Goal: Transaction & Acquisition: Purchase product/service

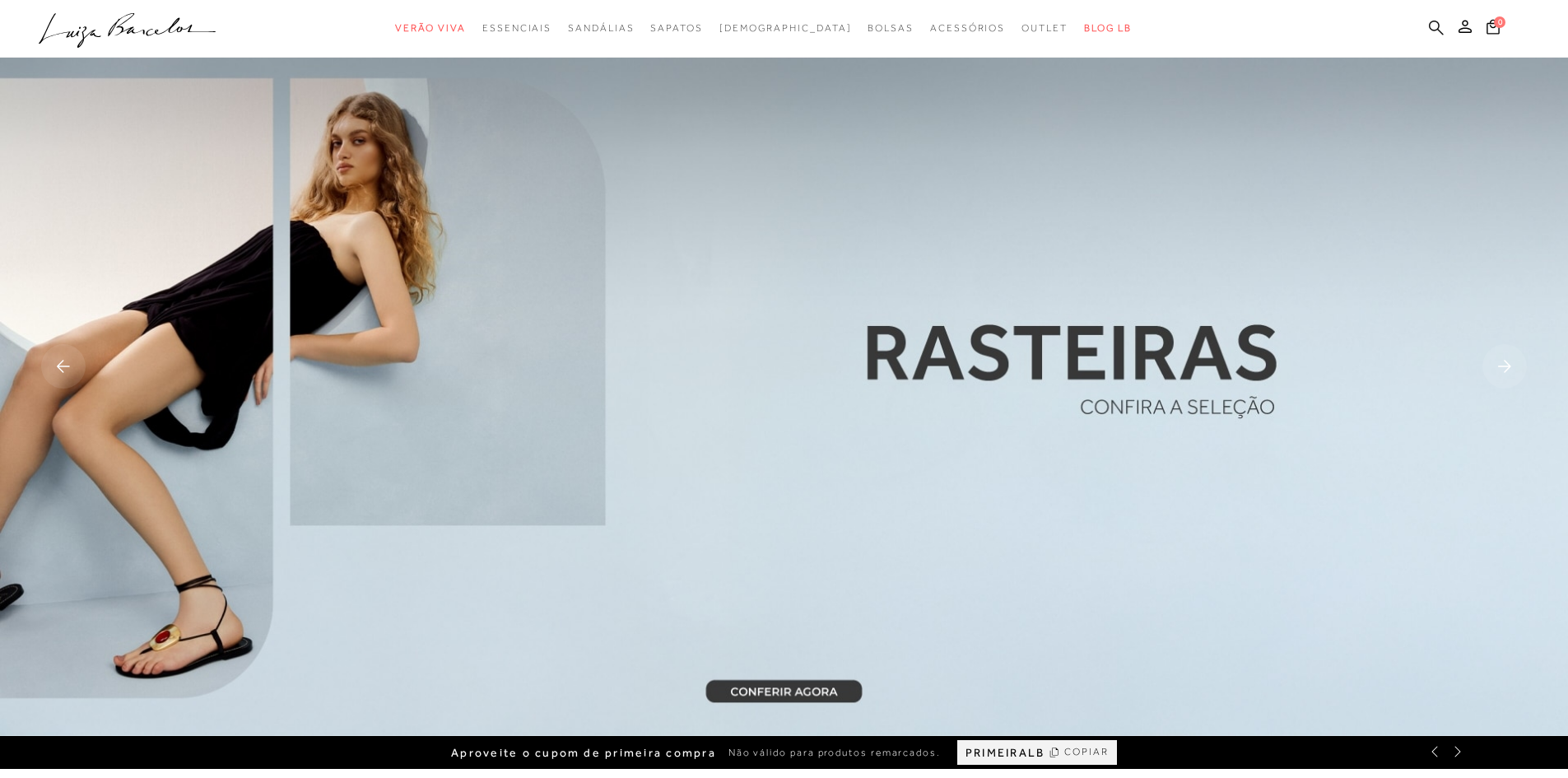
click at [1432, 25] on icon at bounding box center [1436, 27] width 15 height 16
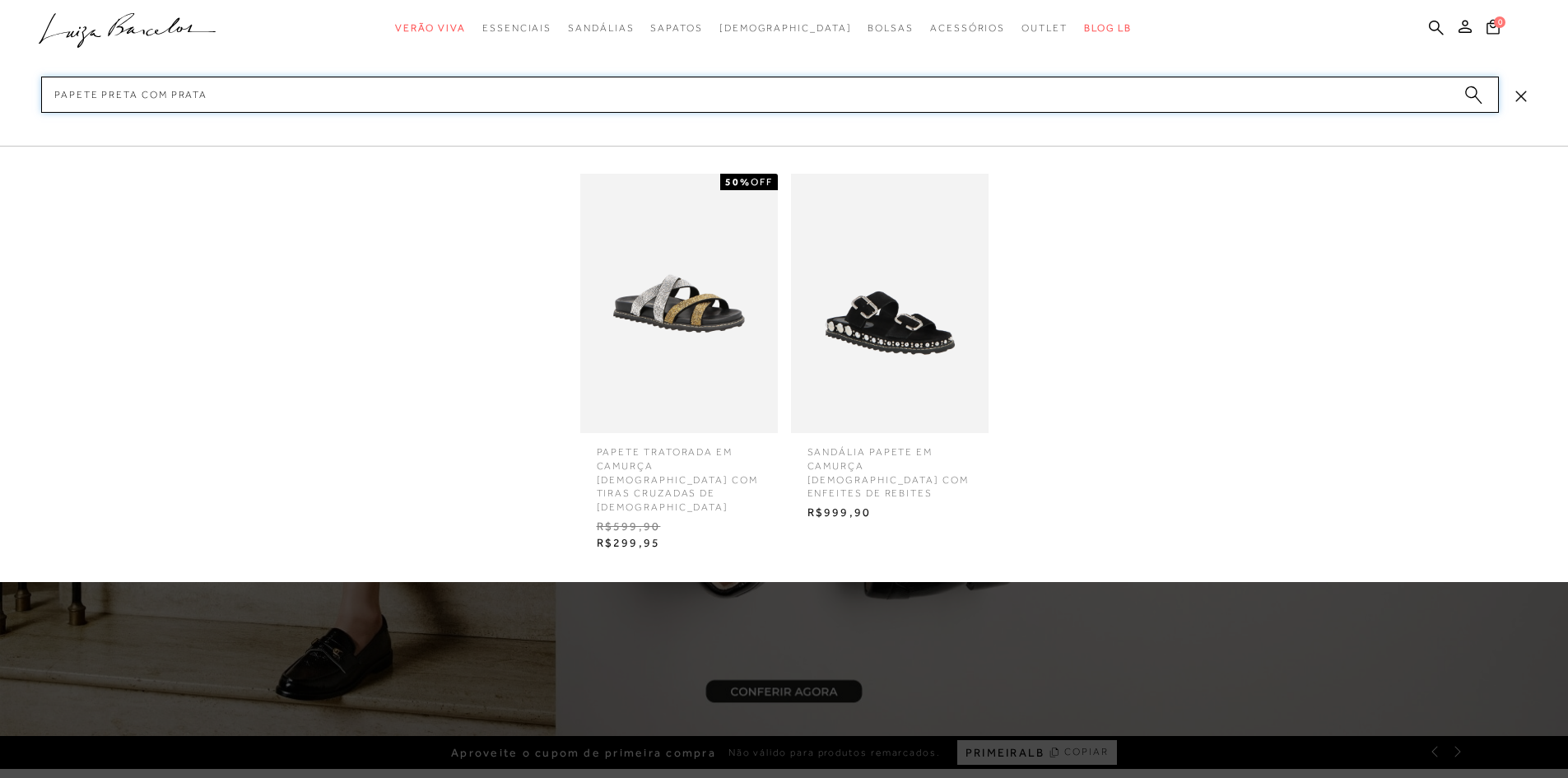
type input "papete preta com prata"
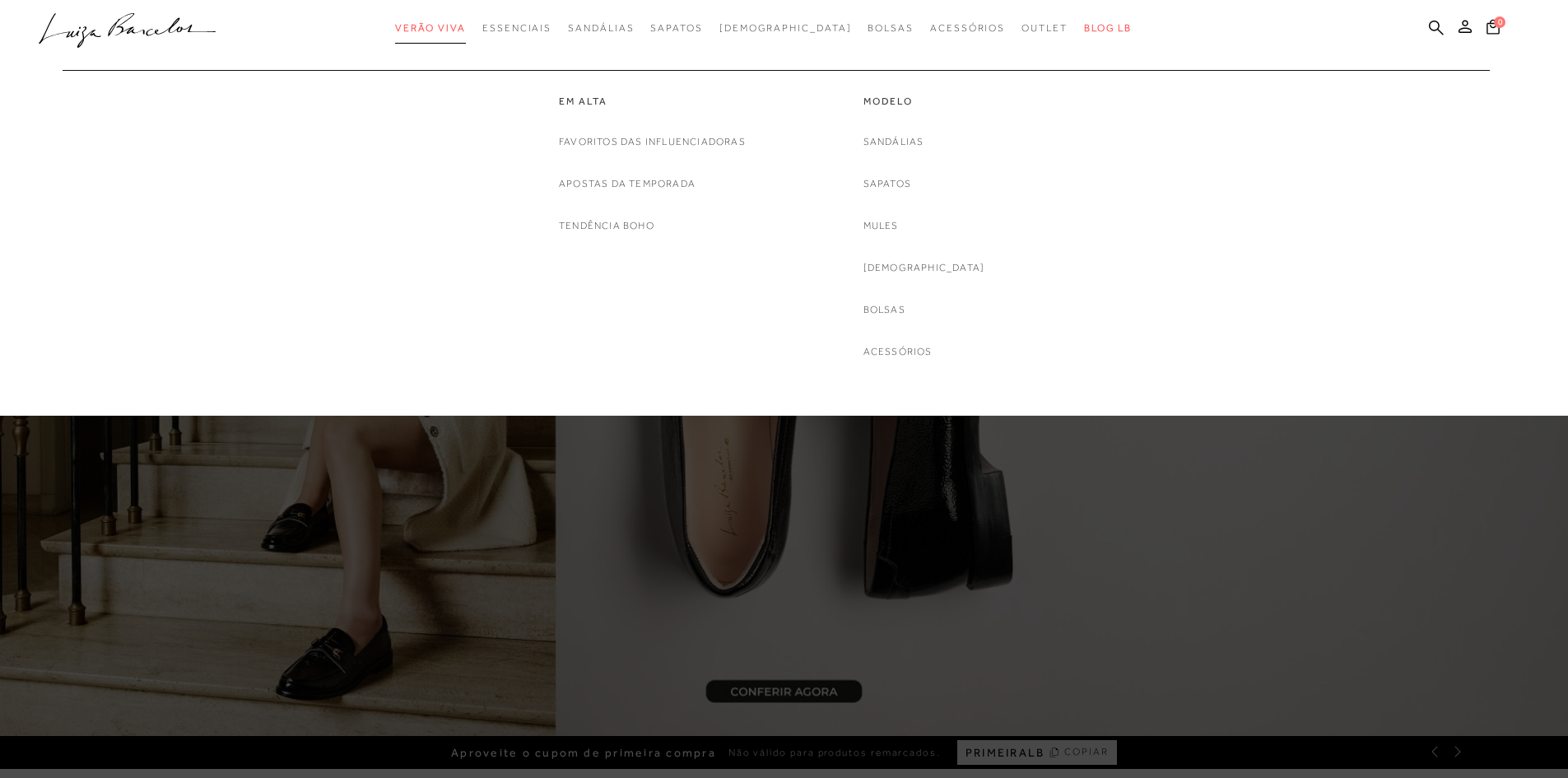
click at [466, 25] on span "Verão Viva" at bounding box center [431, 28] width 71 height 11
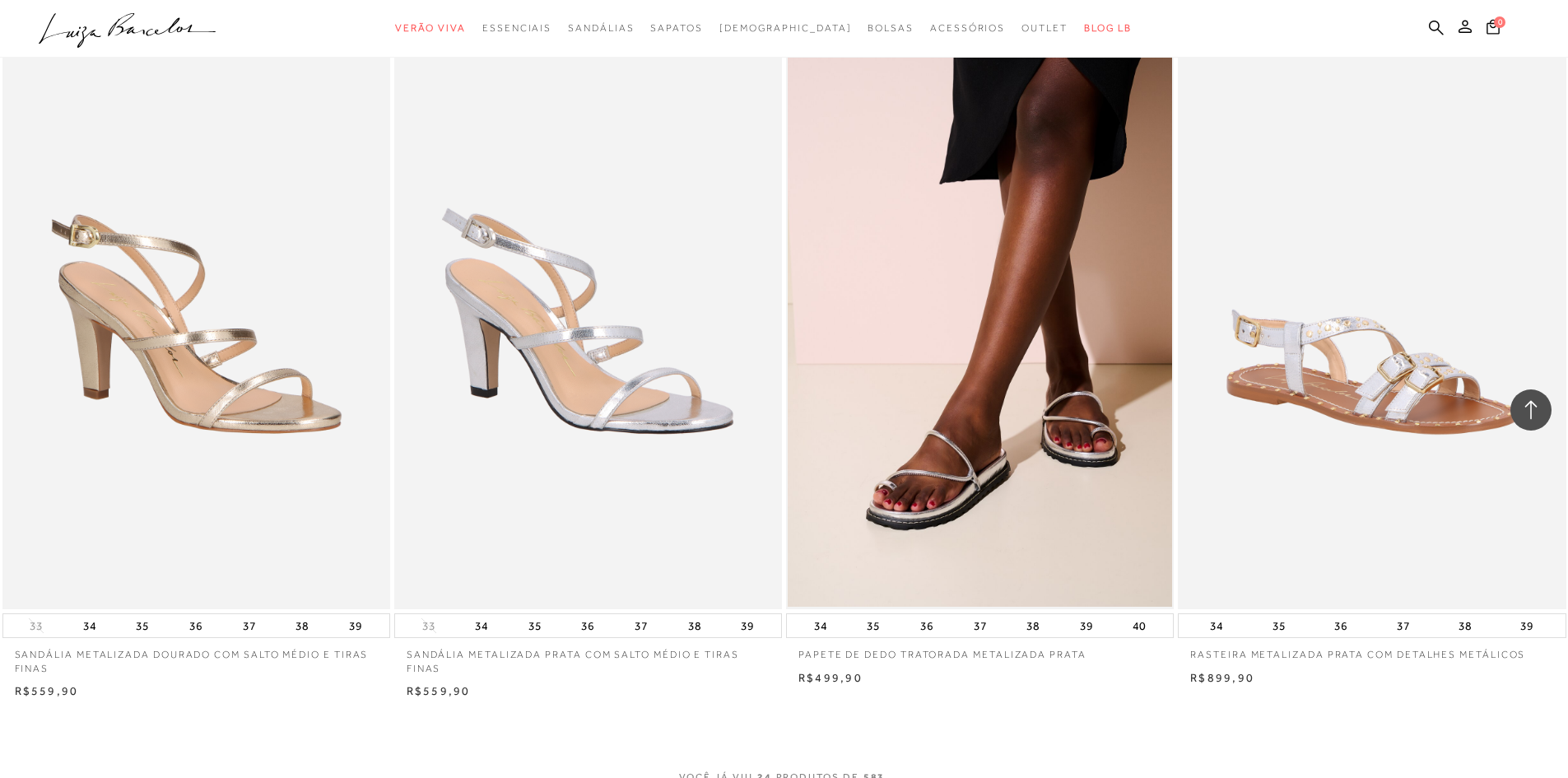
scroll to position [4116, 0]
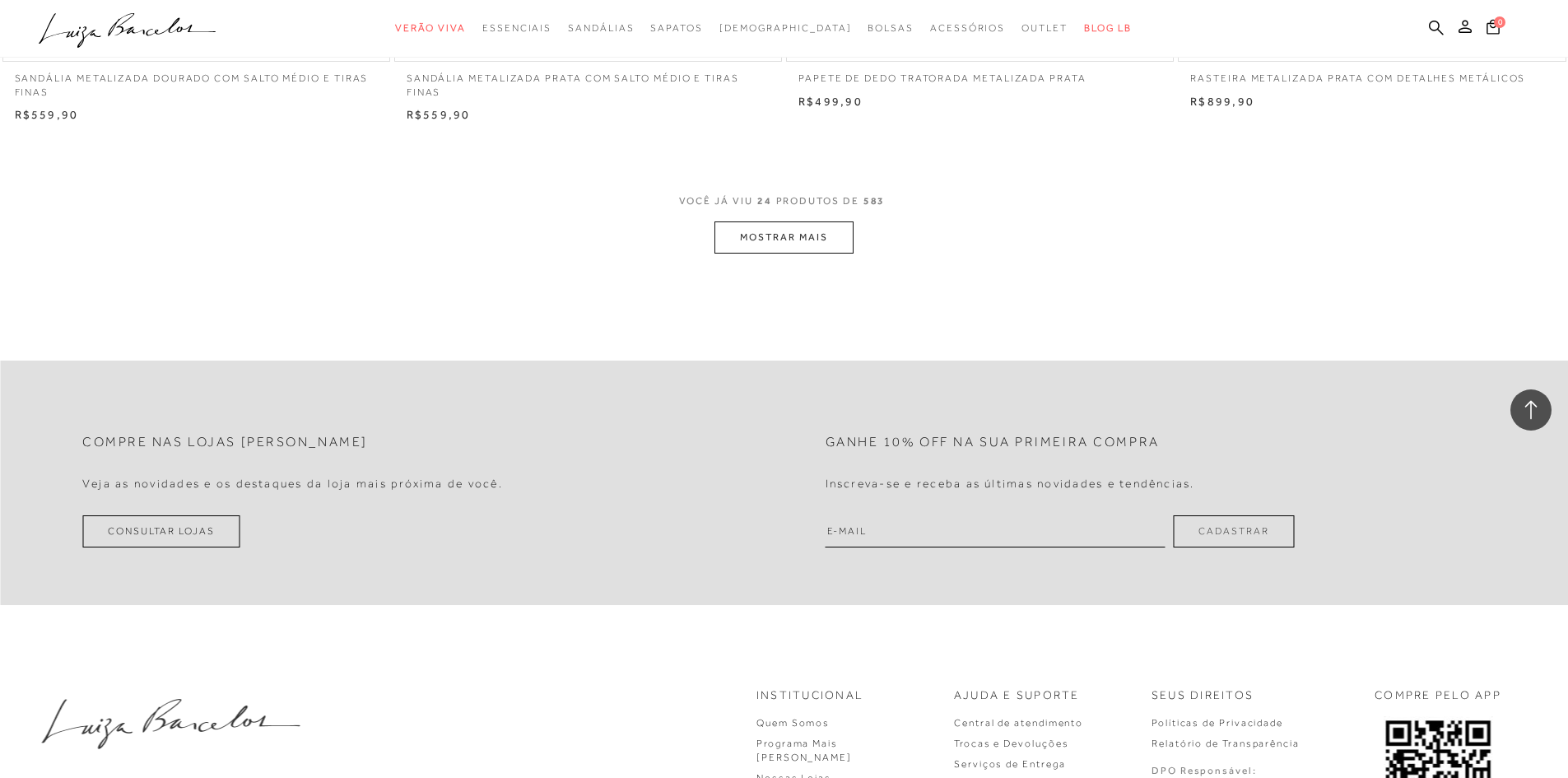
click at [756, 239] on button "MOSTRAR MAIS" at bounding box center [784, 237] width 138 height 32
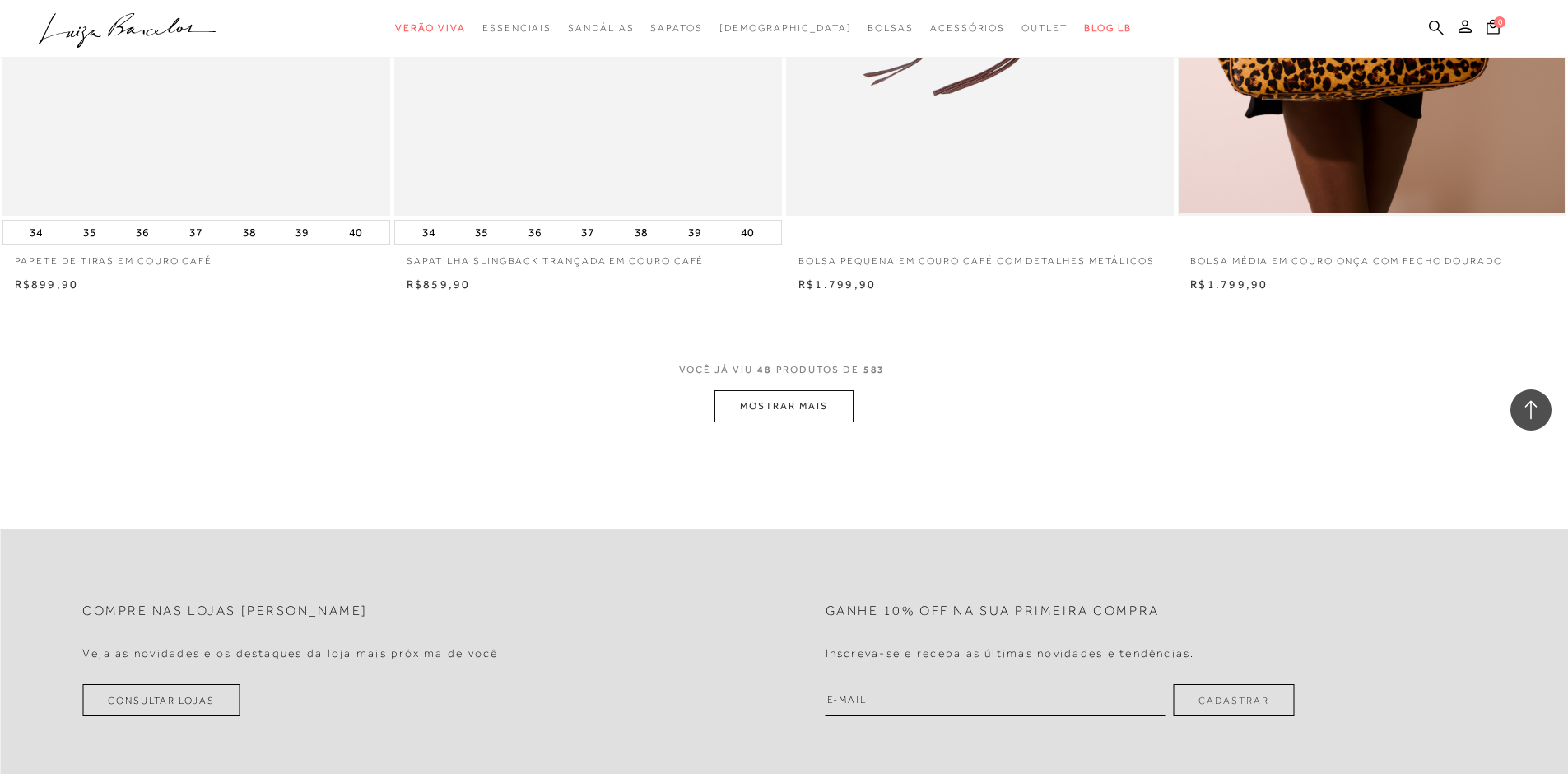
scroll to position [8231, 0]
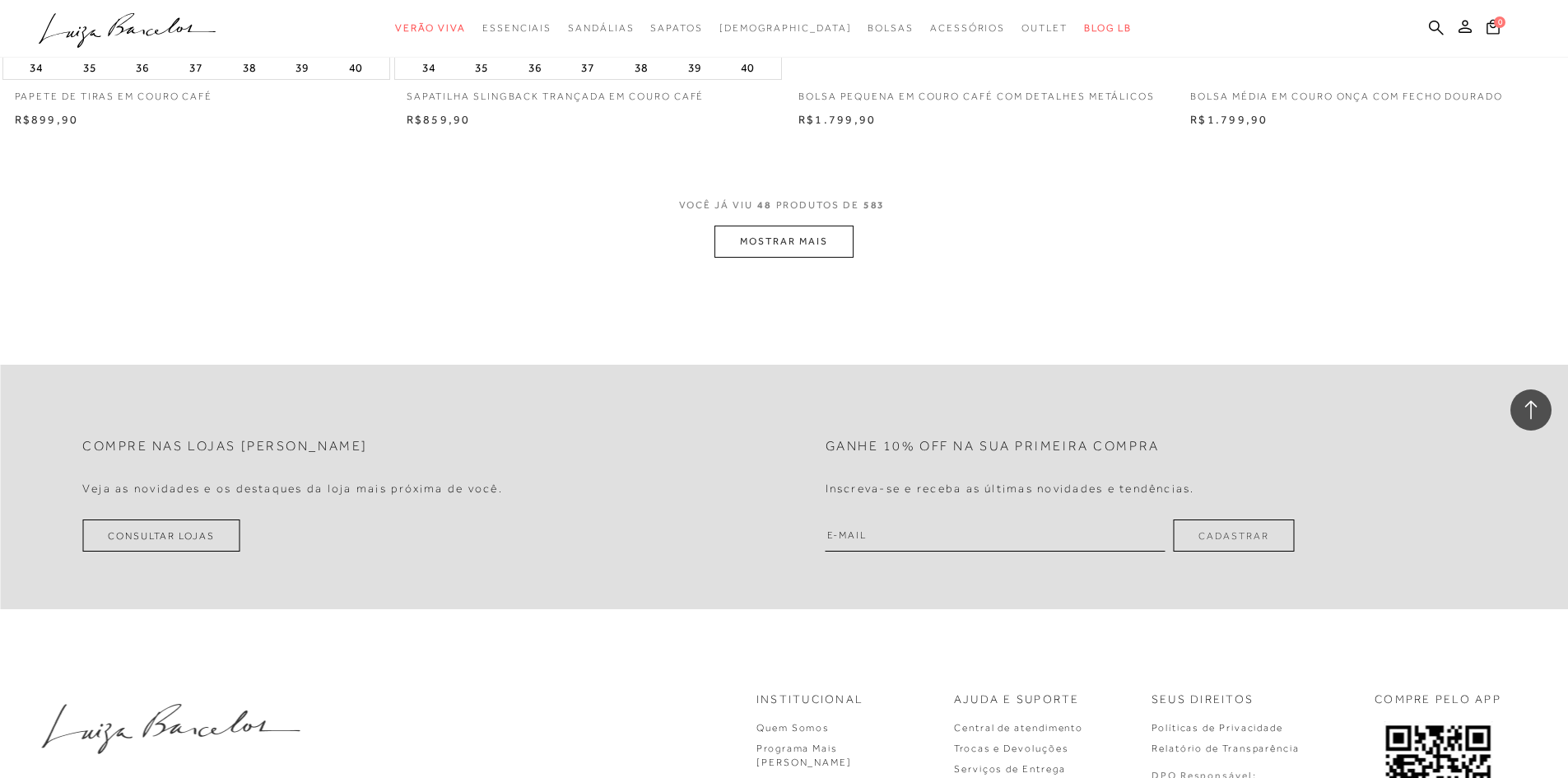
click at [767, 238] on button "MOSTRAR MAIS" at bounding box center [784, 241] width 138 height 32
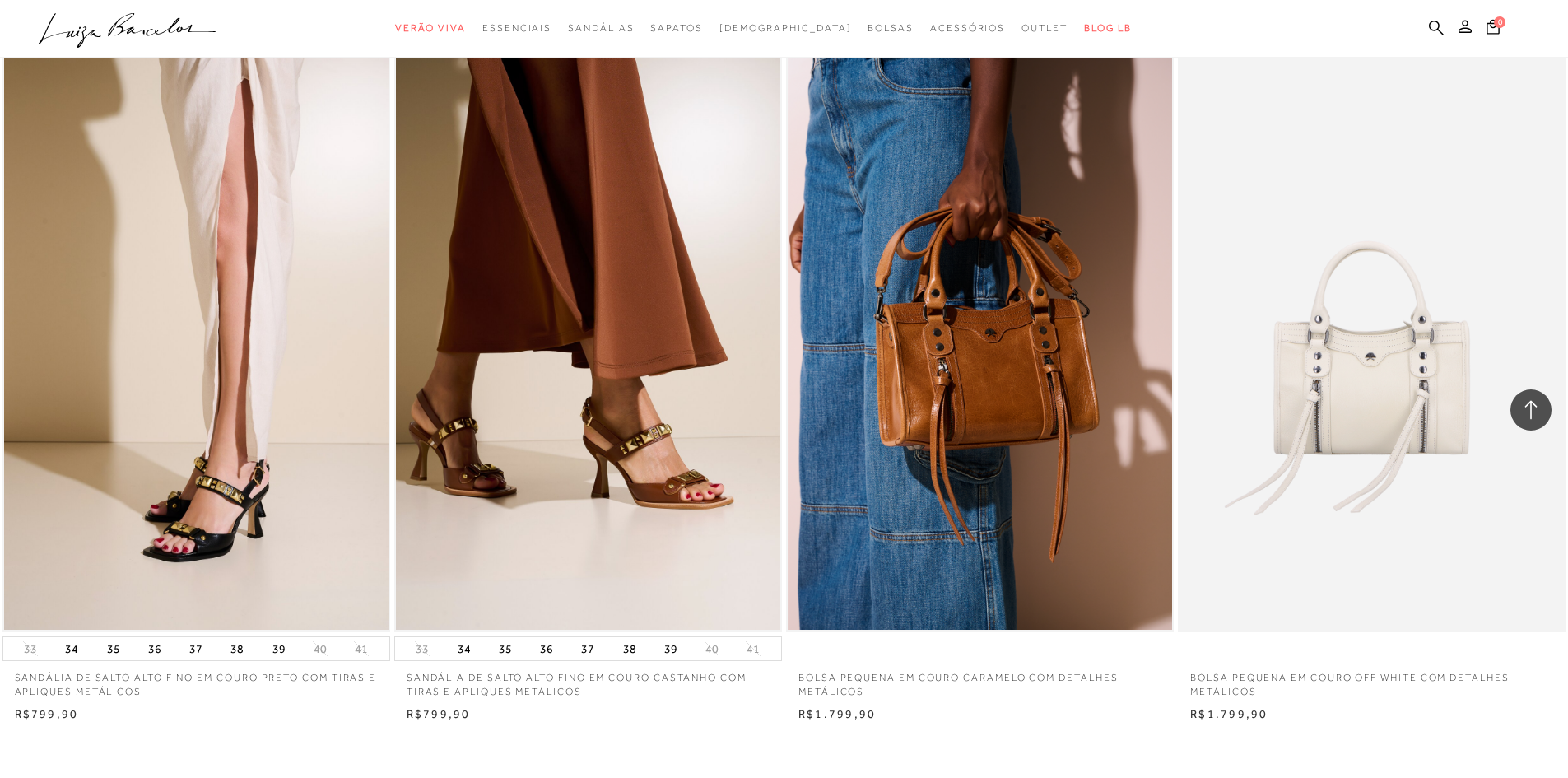
scroll to position [11935, 0]
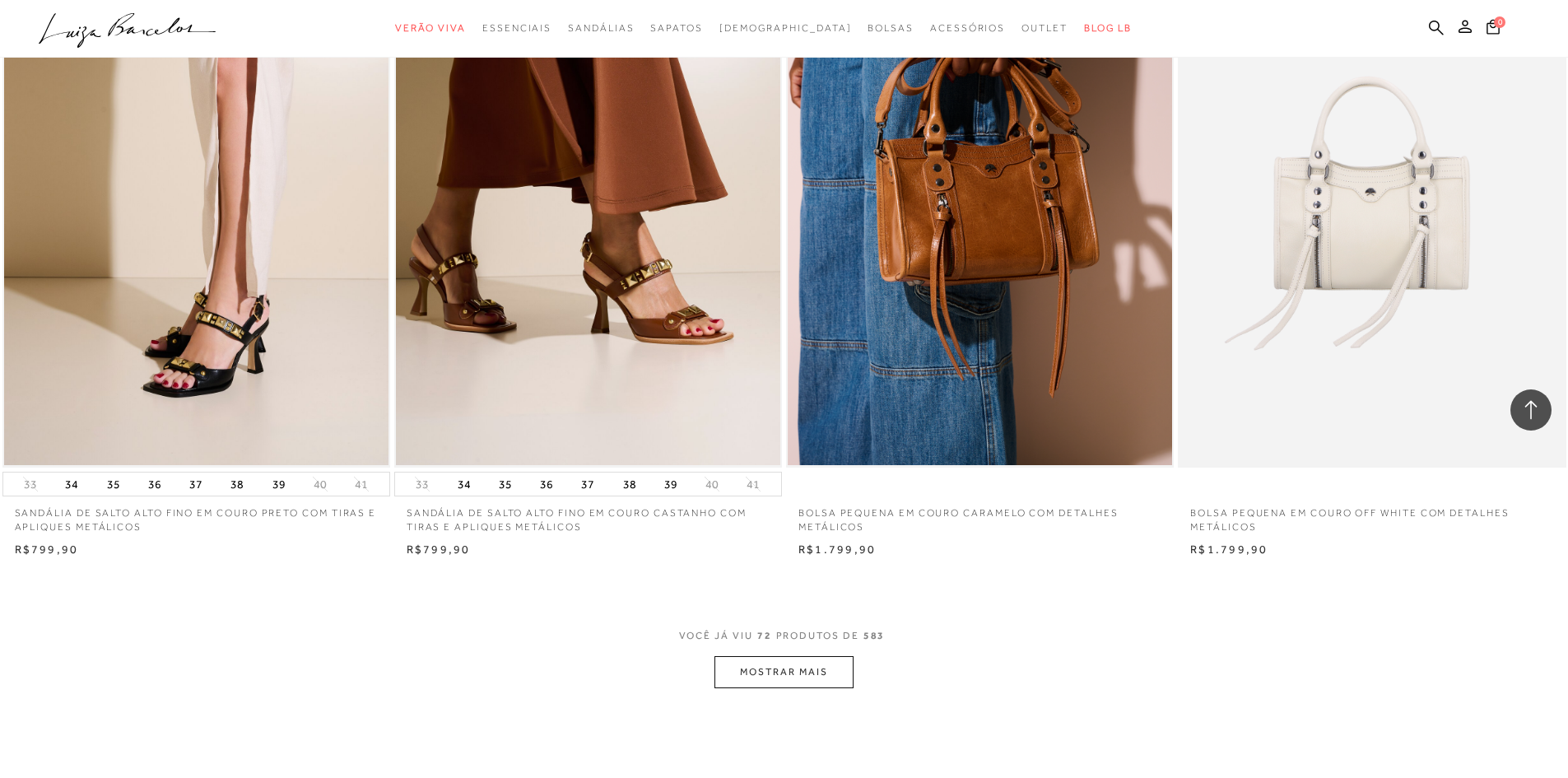
click at [755, 679] on button "MOSTRAR MAIS" at bounding box center [784, 672] width 138 height 32
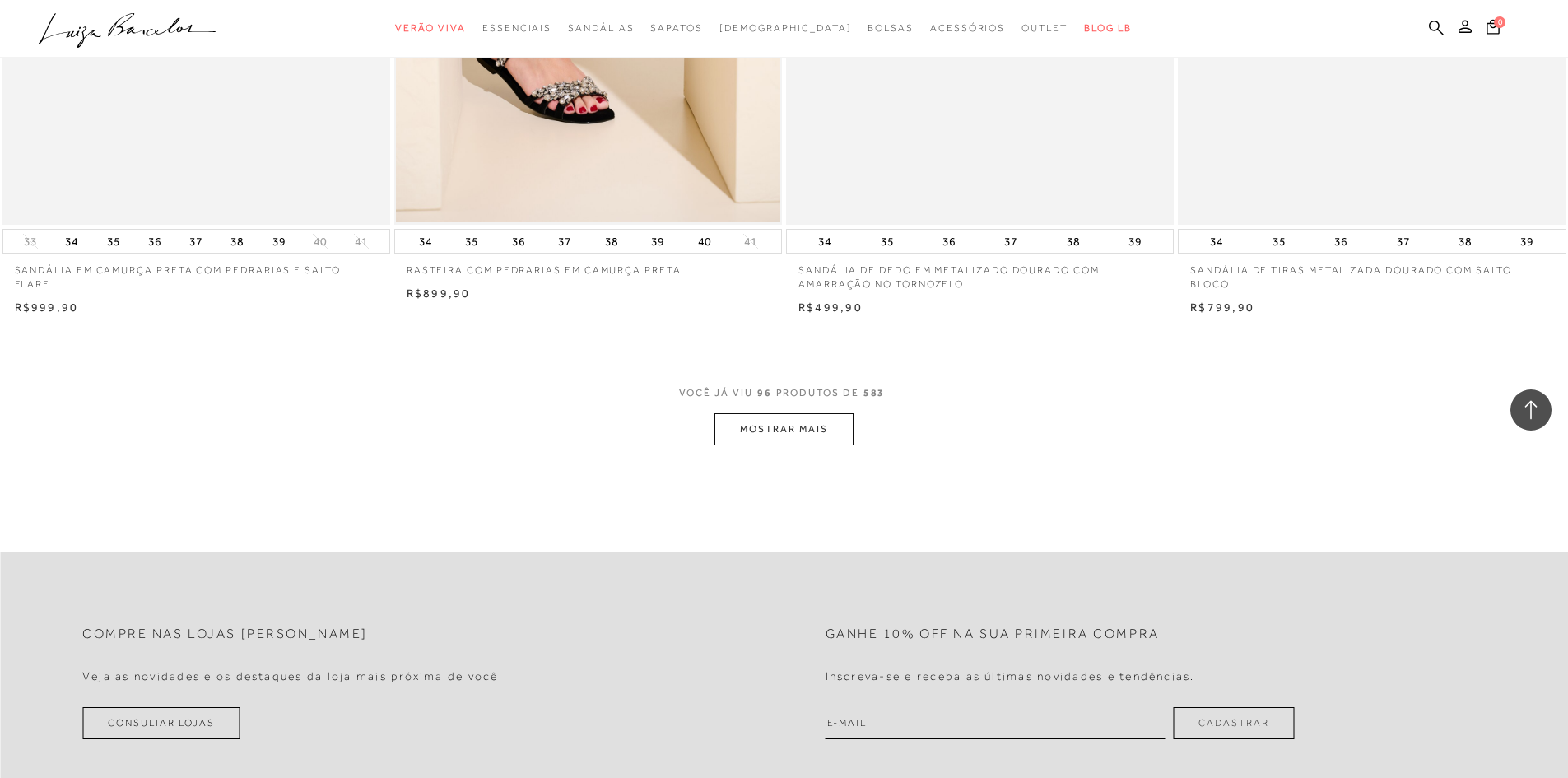
scroll to position [16380, 0]
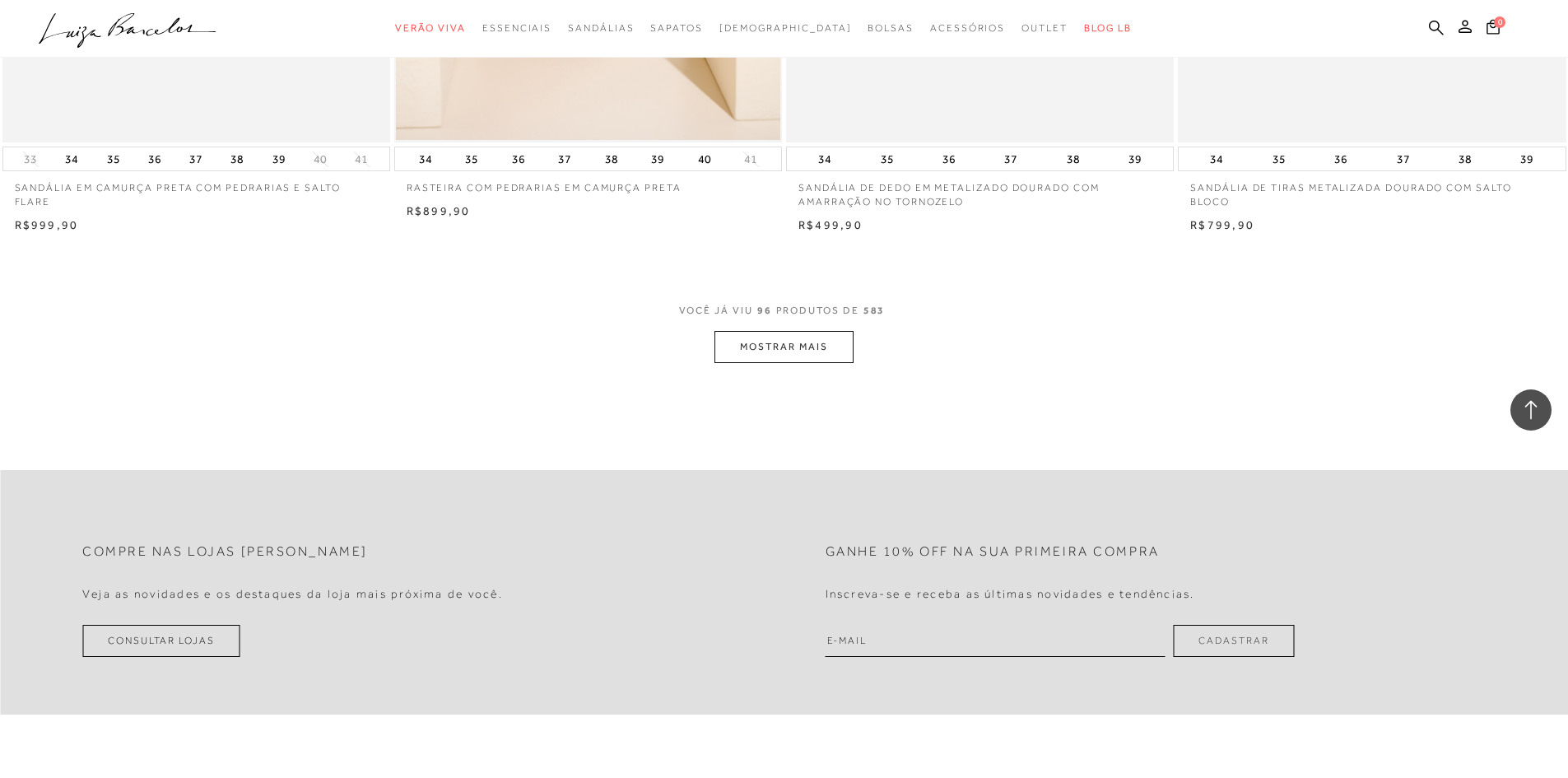
click at [780, 357] on button "MOSTRAR MAIS" at bounding box center [784, 347] width 138 height 32
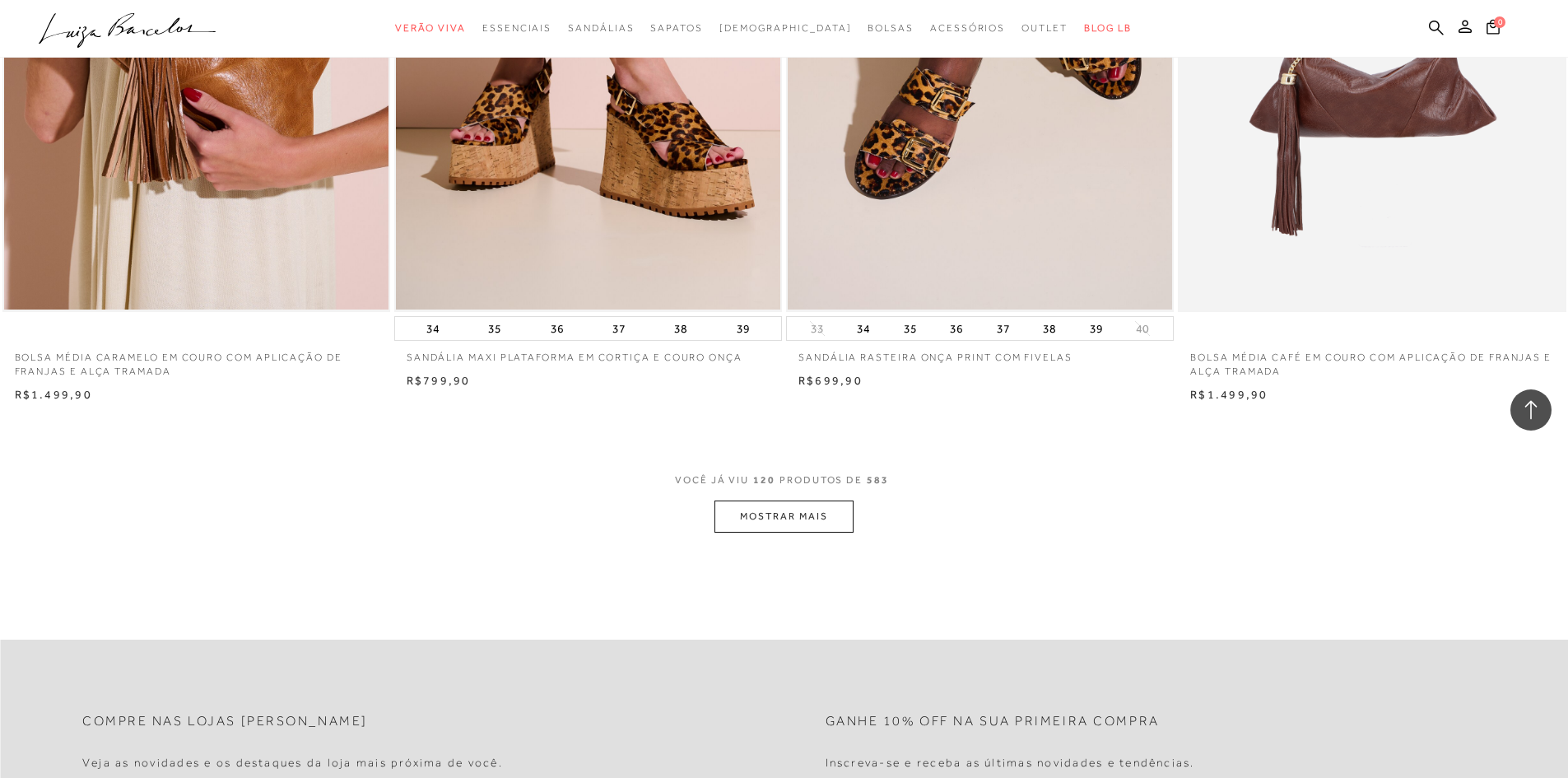
scroll to position [20496, 0]
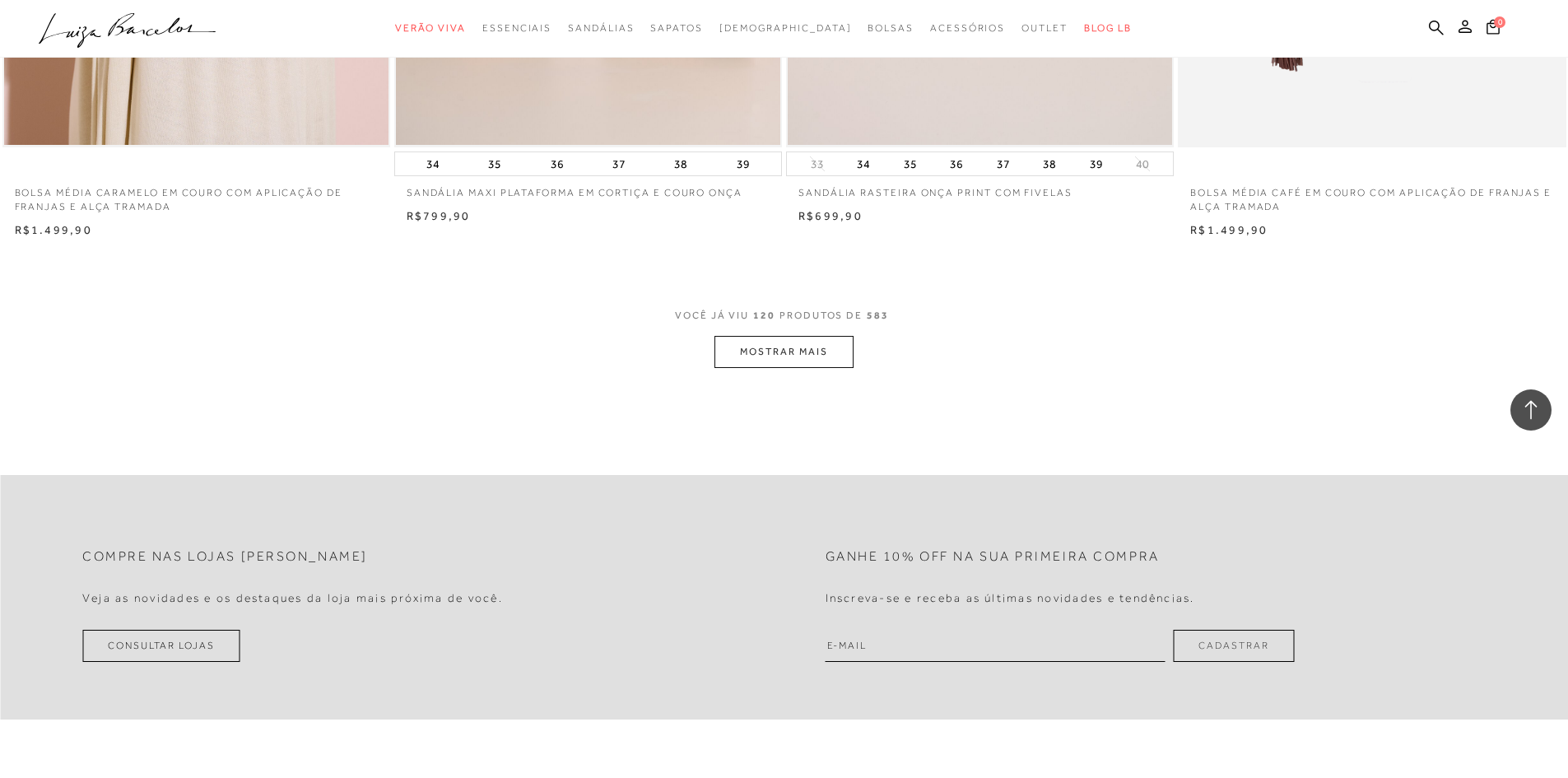
click at [808, 356] on button "MOSTRAR MAIS" at bounding box center [784, 352] width 138 height 32
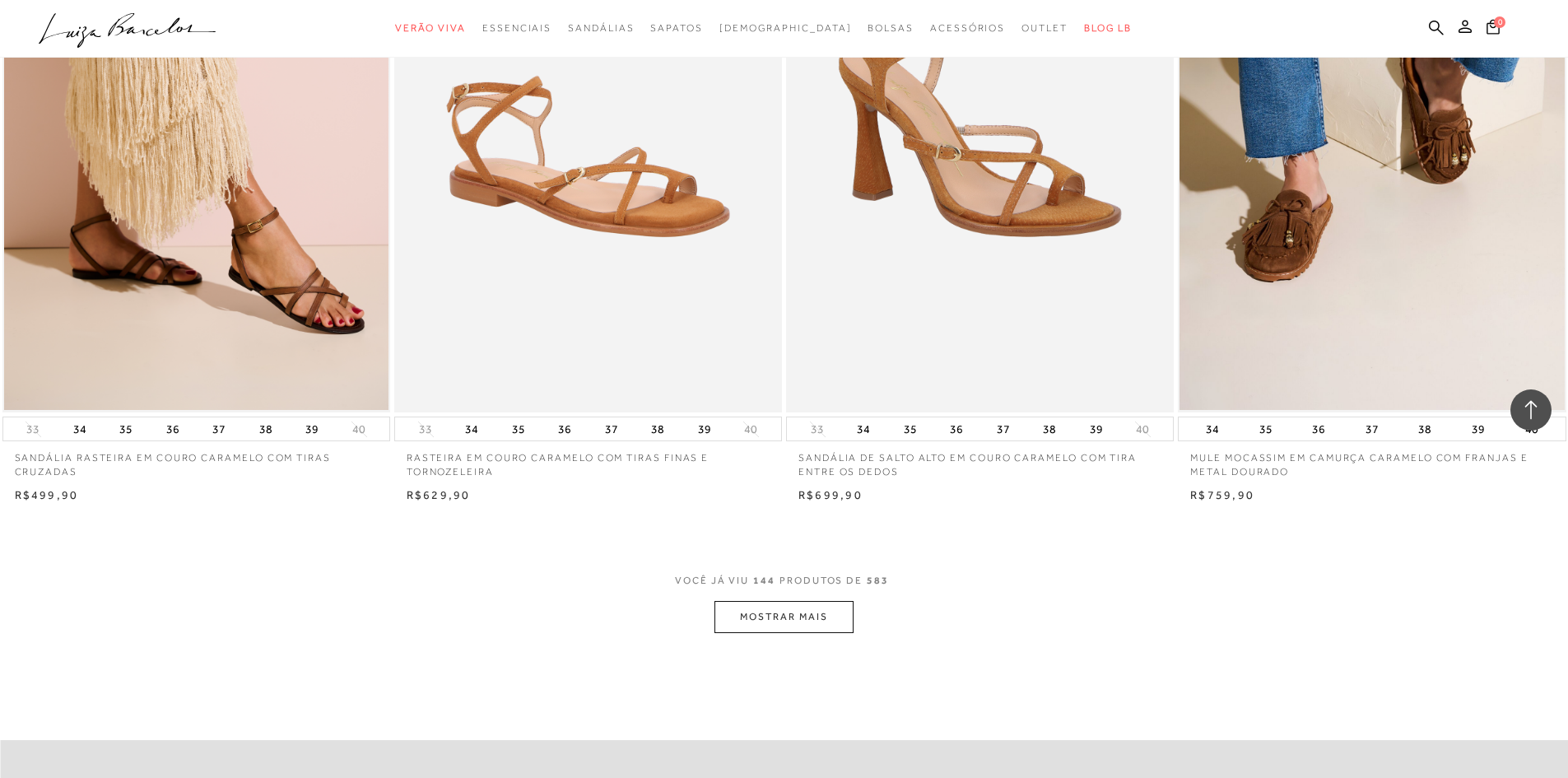
scroll to position [24693, 0]
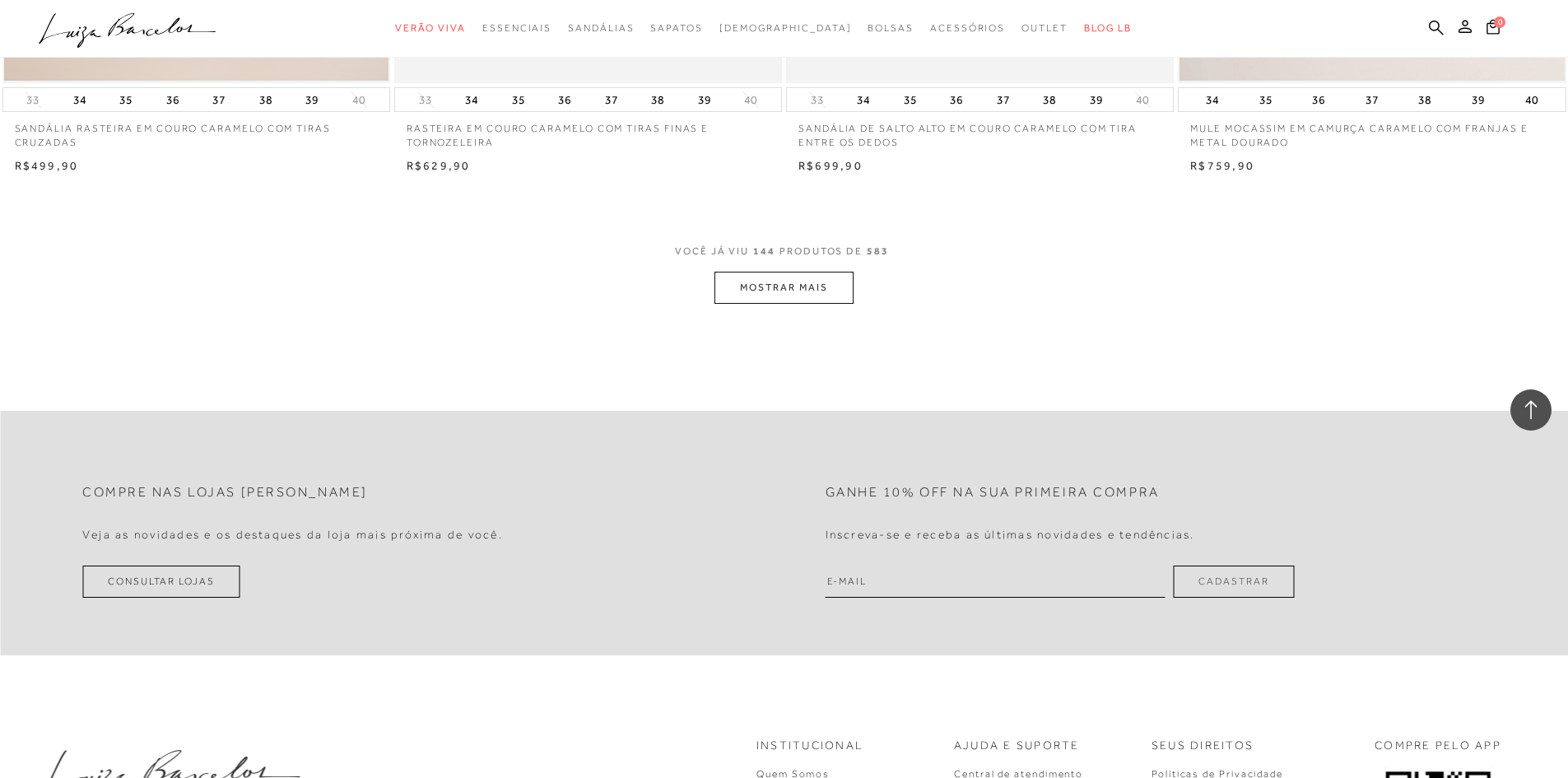
click at [832, 281] on button "MOSTRAR MAIS" at bounding box center [784, 288] width 138 height 32
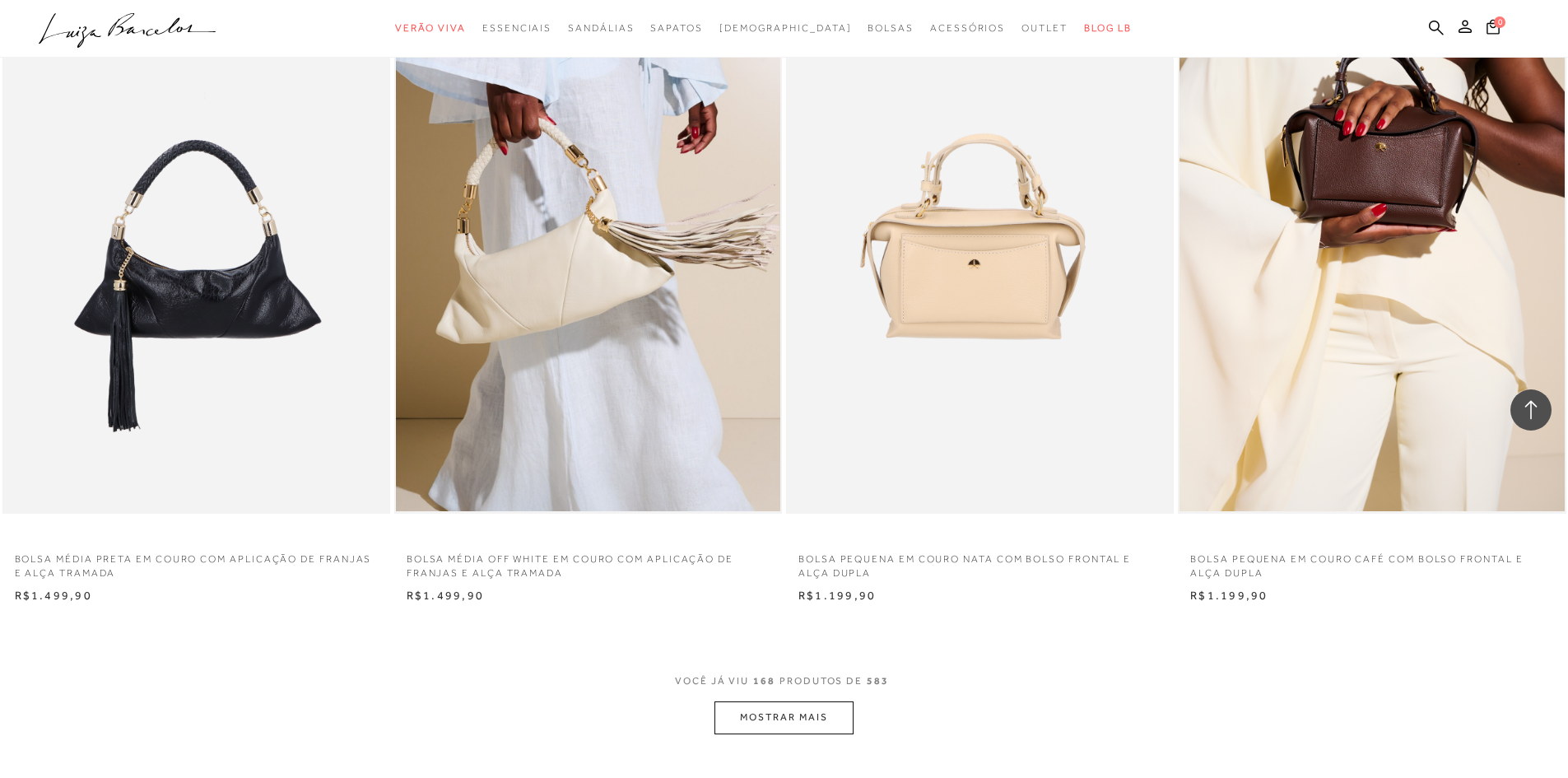
scroll to position [28645, 0]
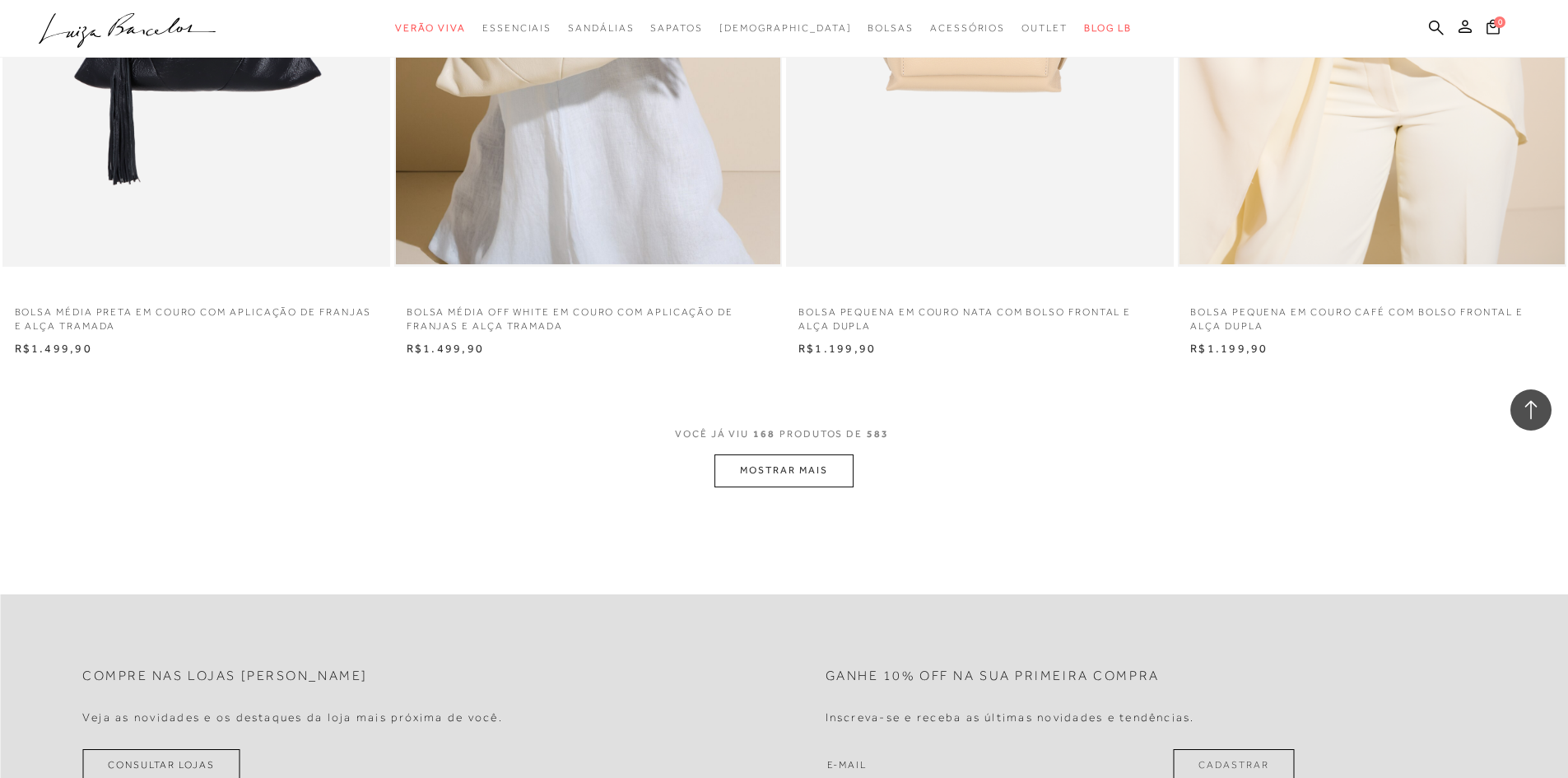
click at [819, 472] on button "MOSTRAR MAIS" at bounding box center [784, 470] width 138 height 32
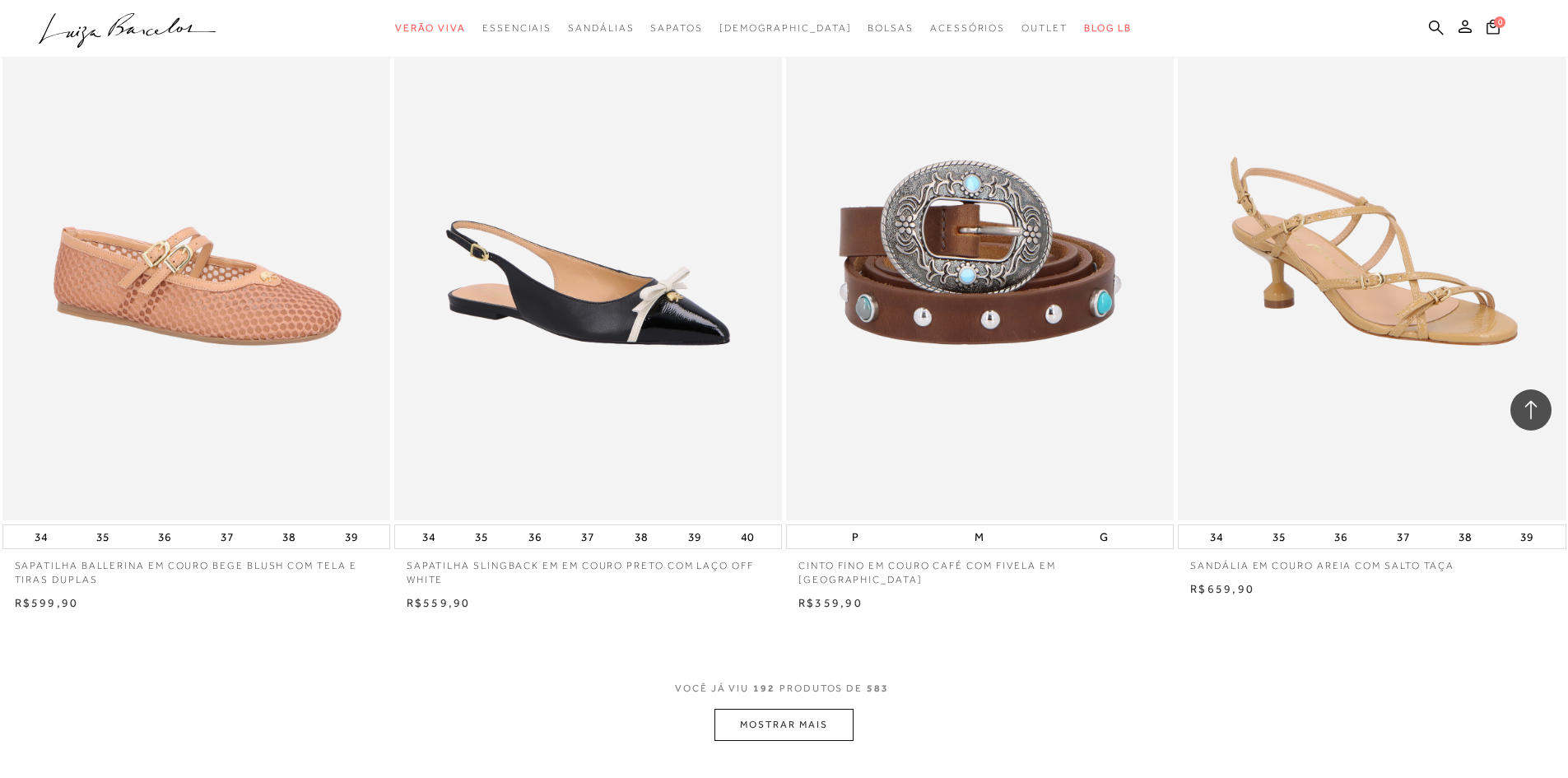
scroll to position [32760, 0]
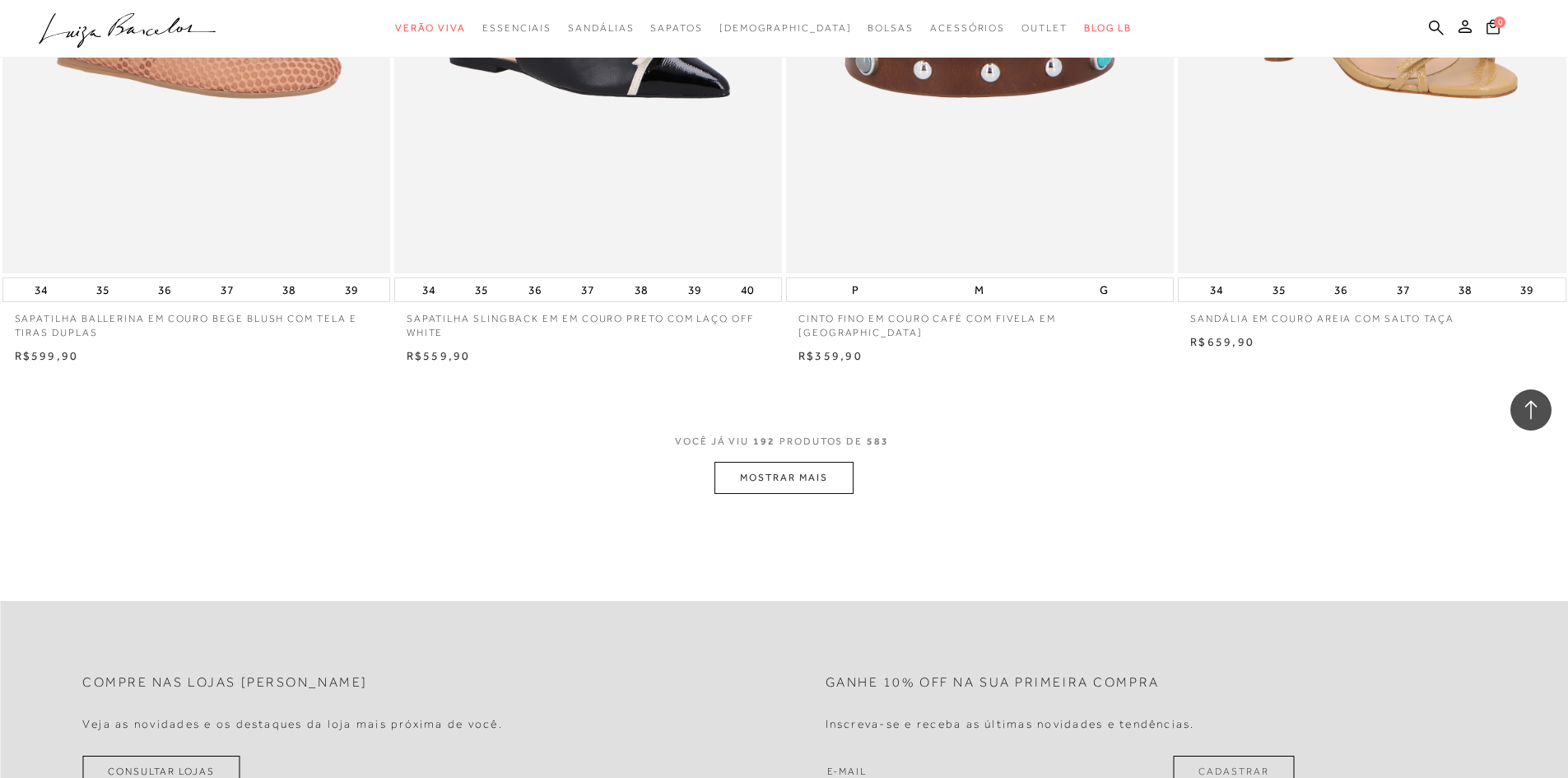
click at [806, 492] on button "MOSTRAR MAIS" at bounding box center [784, 477] width 138 height 32
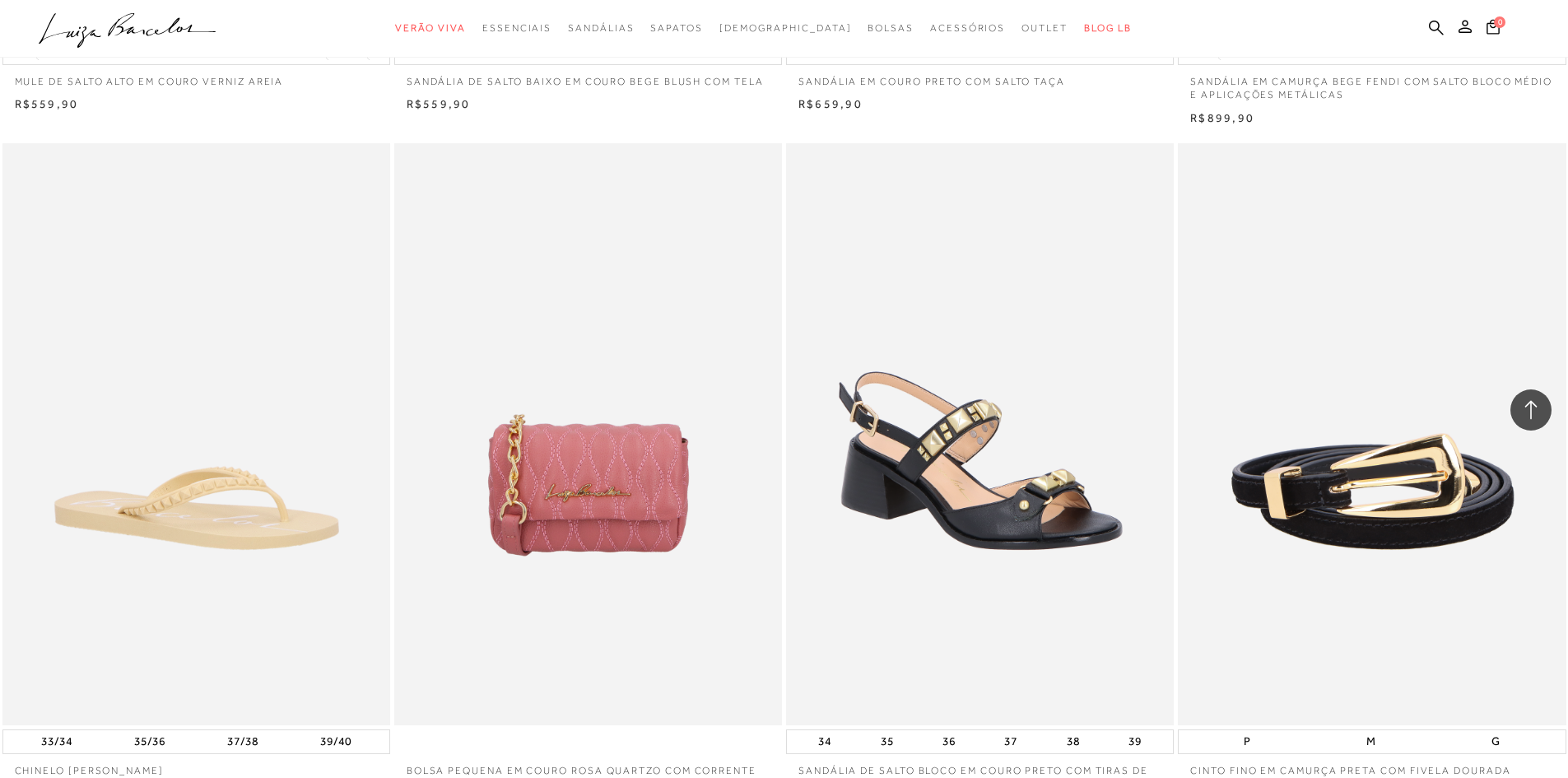
scroll to position [35395, 0]
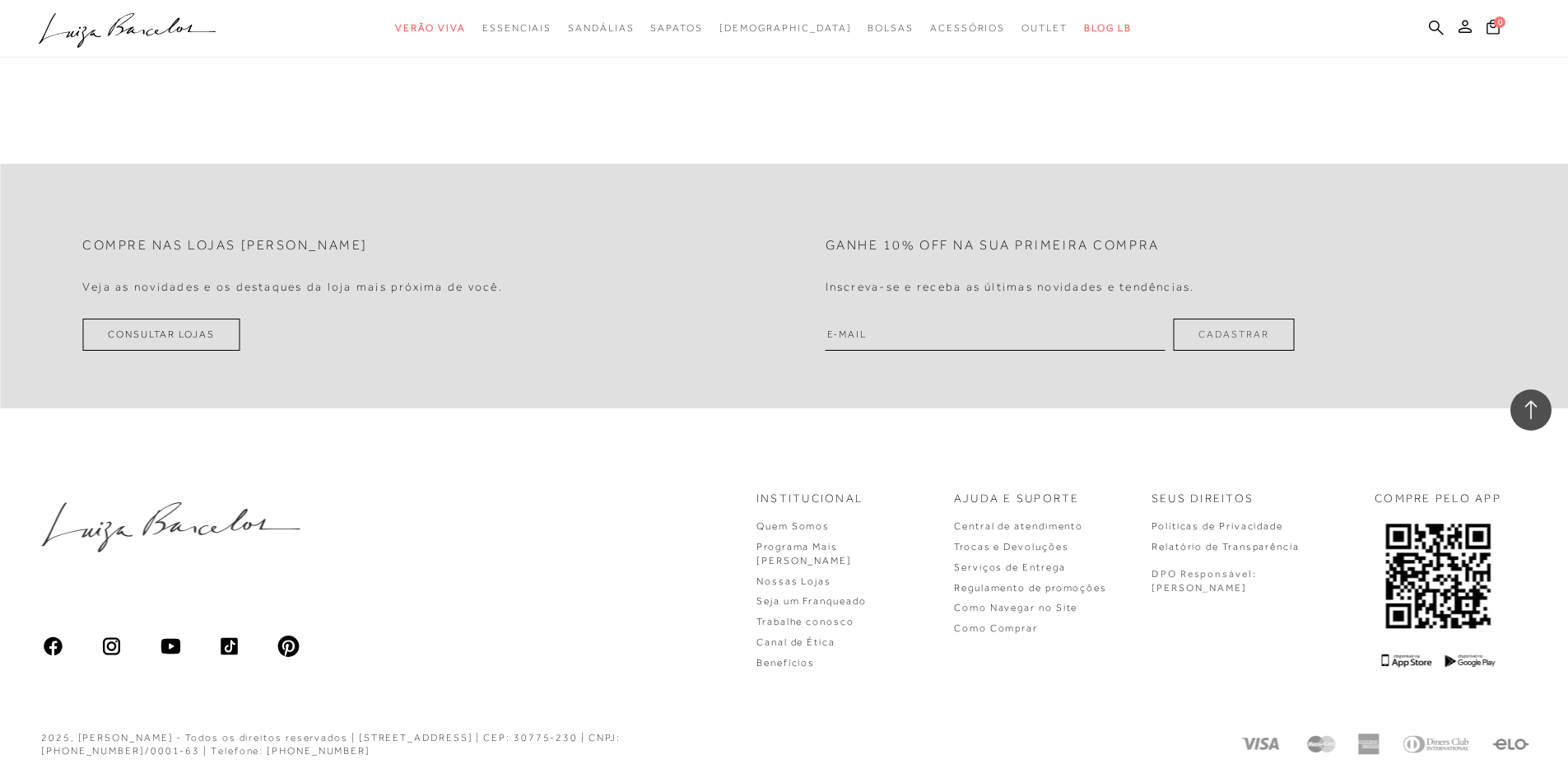
scroll to position [37097, 0]
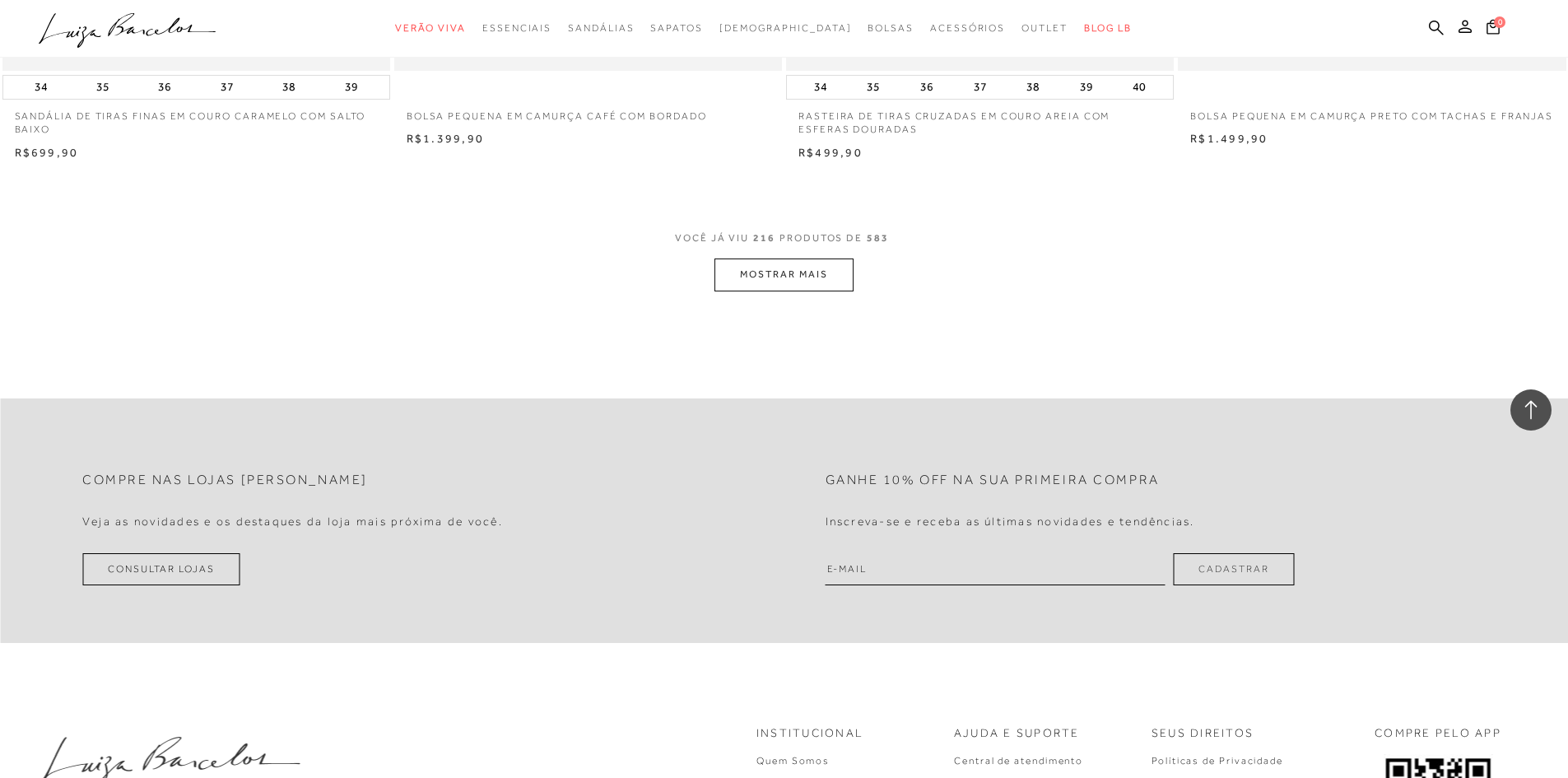
click at [794, 290] on button "MOSTRAR MAIS" at bounding box center [784, 275] width 138 height 32
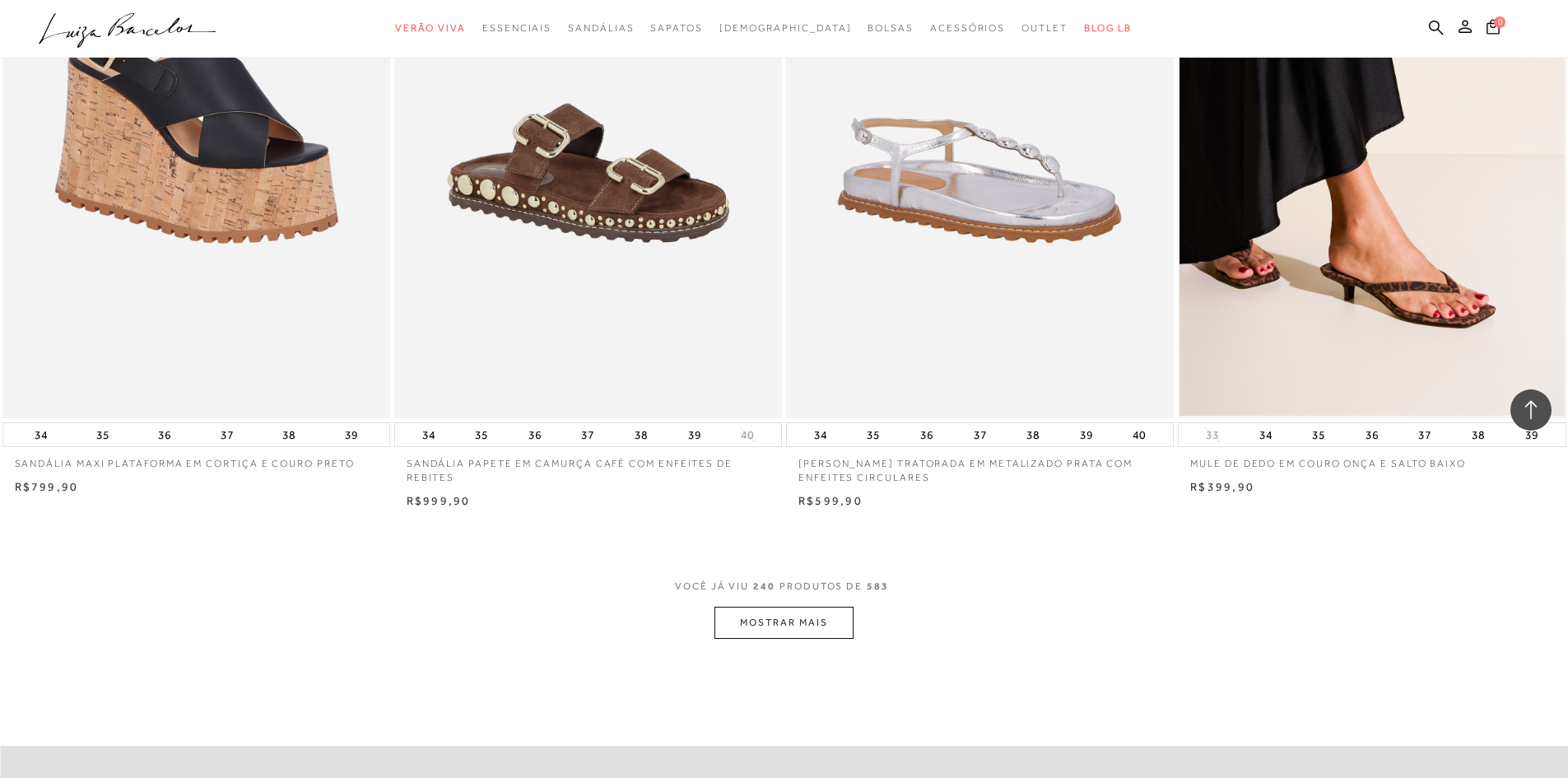
scroll to position [41130, 0]
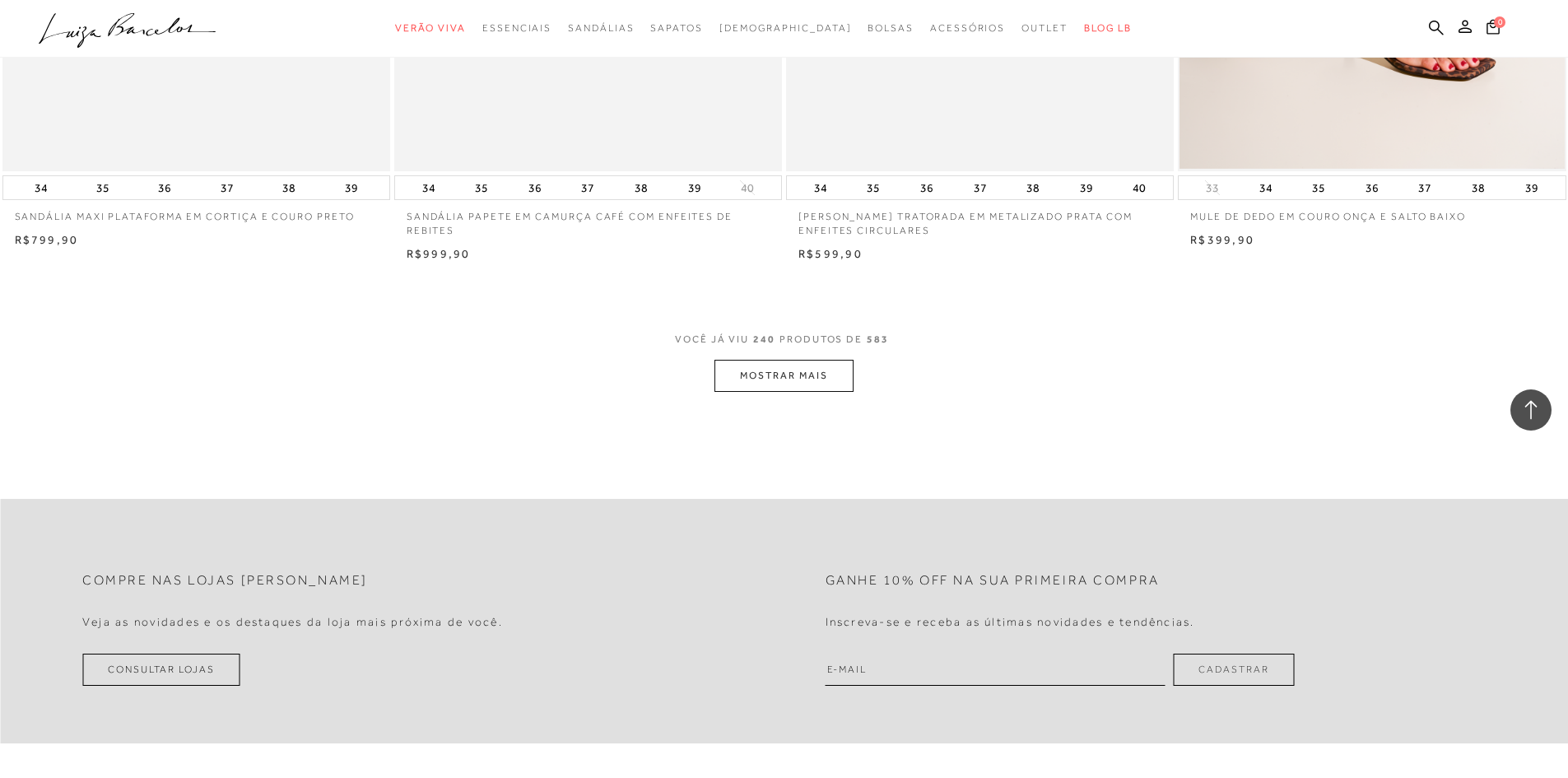
click at [805, 392] on button "MOSTRAR MAIS" at bounding box center [784, 375] width 138 height 32
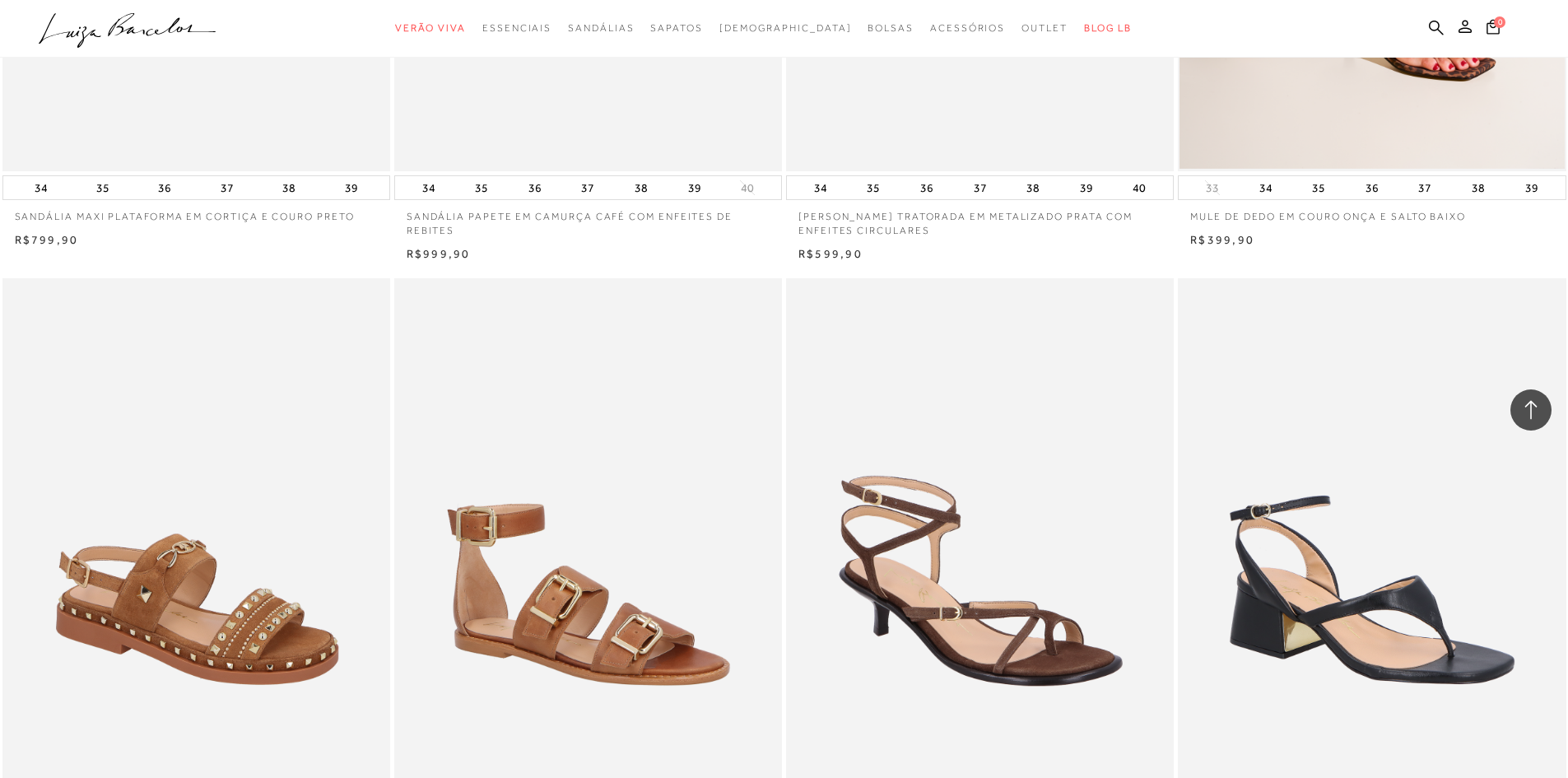
scroll to position [45082, 0]
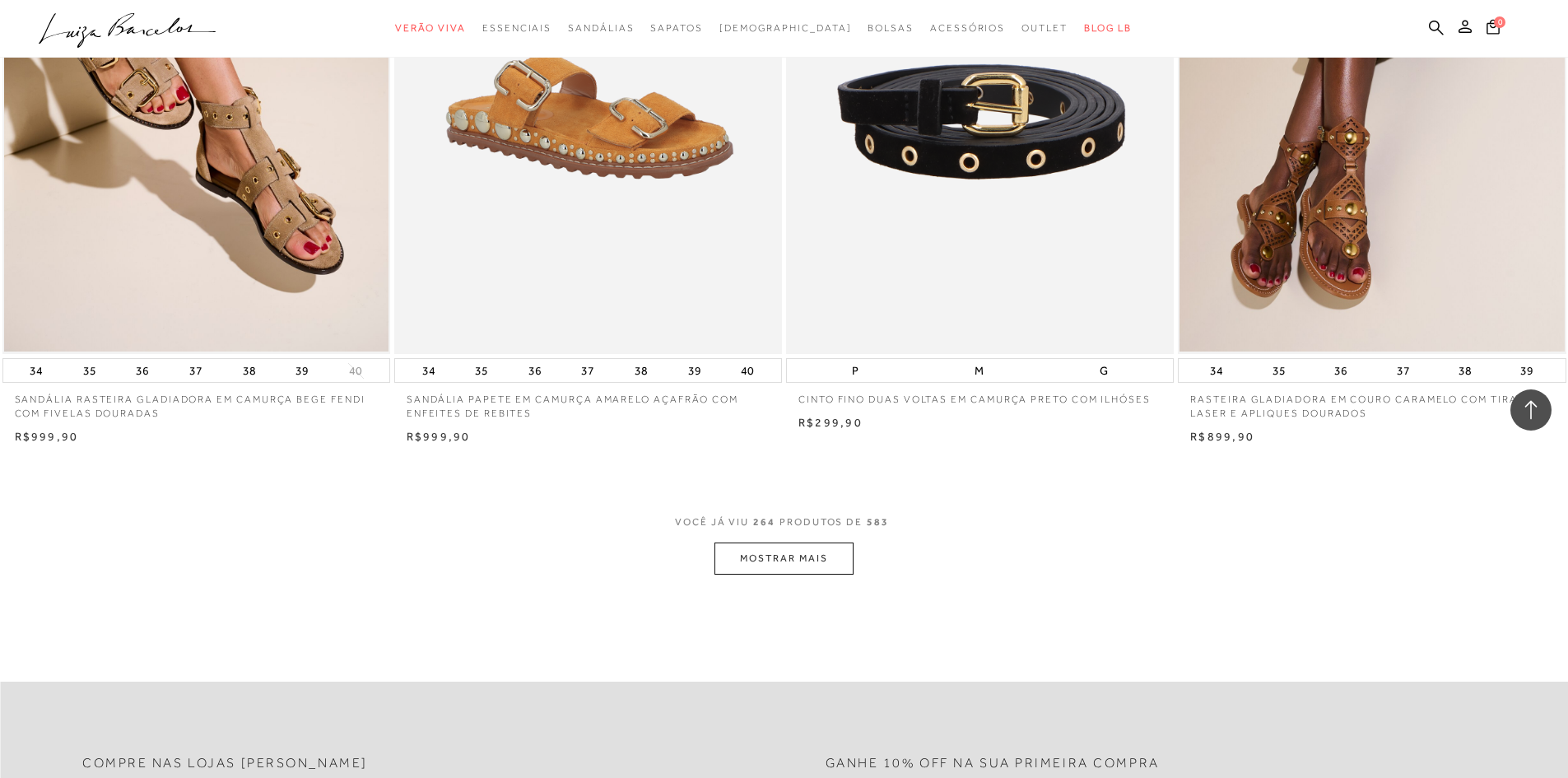
click at [779, 573] on button "MOSTRAR MAIS" at bounding box center [784, 559] width 138 height 32
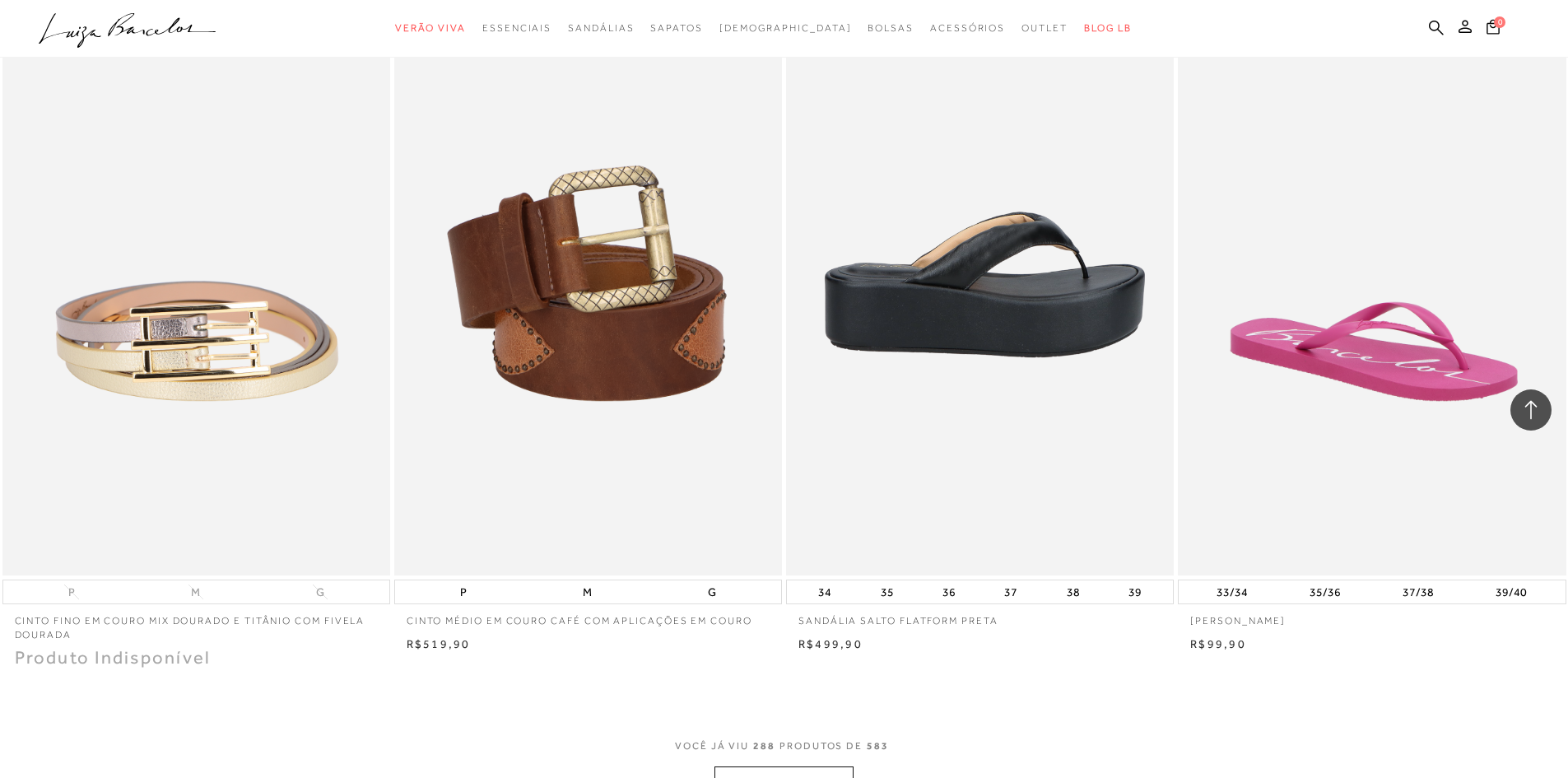
scroll to position [49324, 0]
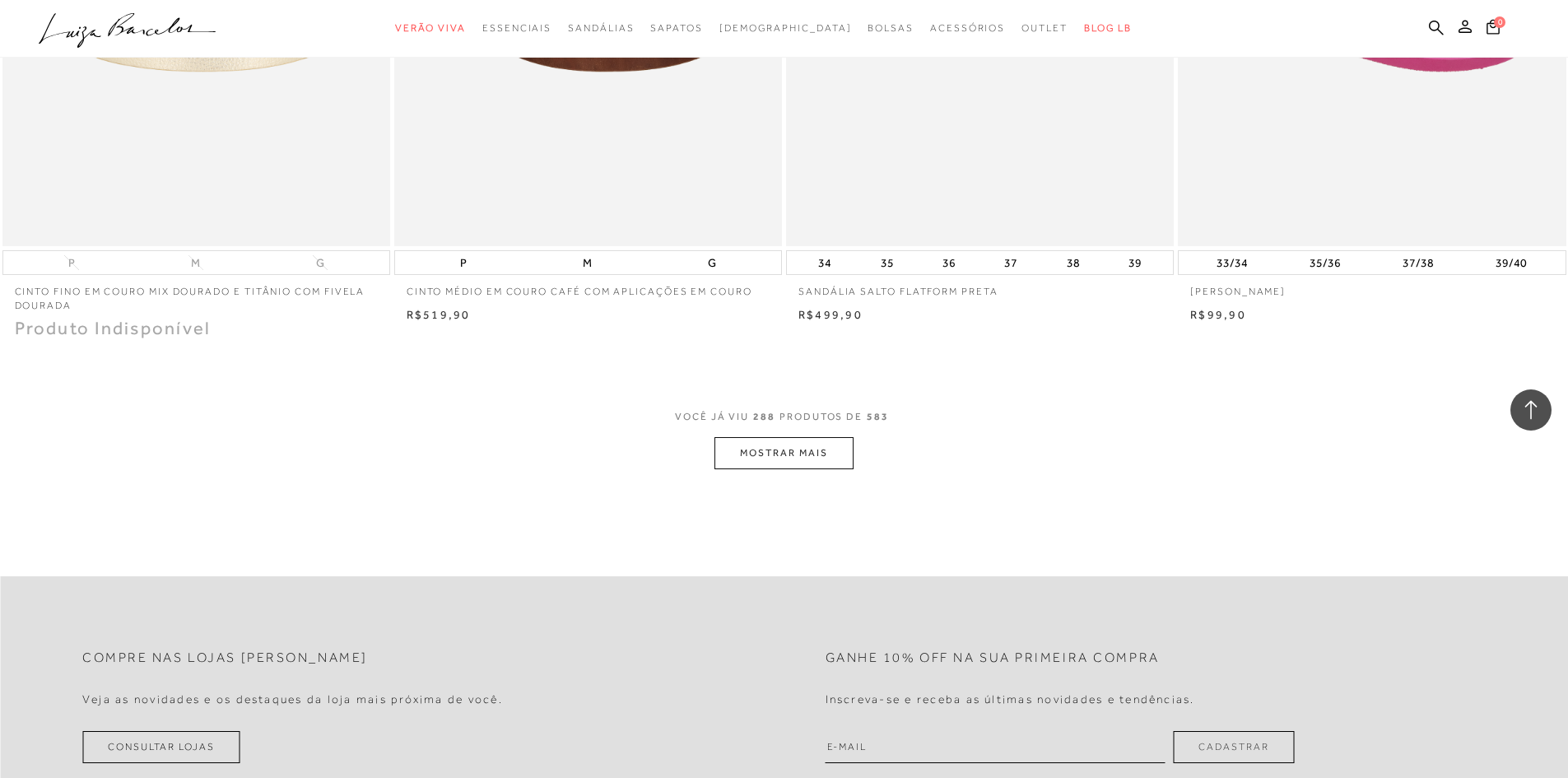
click at [784, 469] on button "MOSTRAR MAIS" at bounding box center [784, 453] width 138 height 32
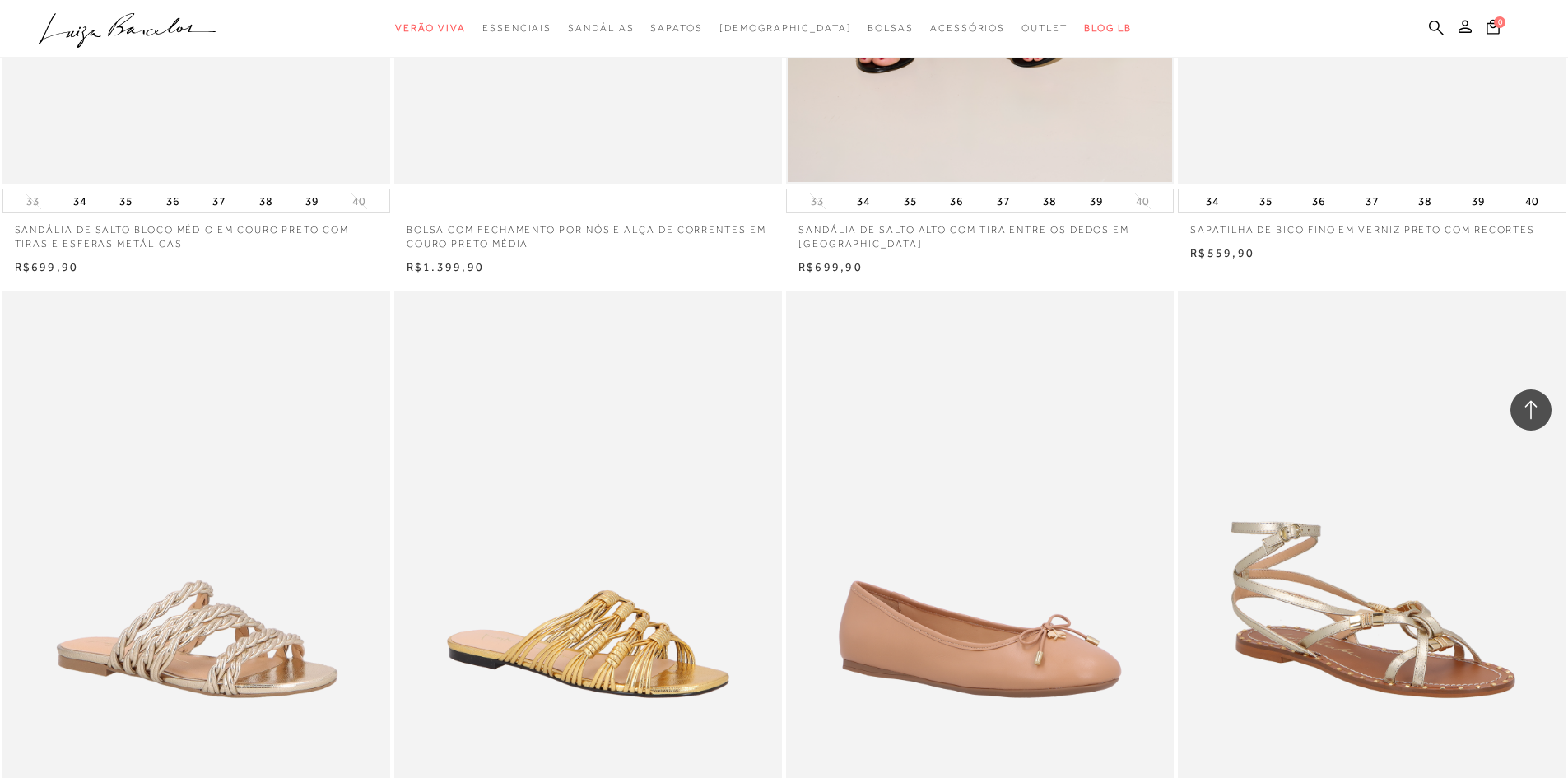
drag, startPoint x: 172, startPoint y: 20, endPoint x: 189, endPoint y: 4, distance: 23.3
click at [172, 20] on icon ".a{fill-rule:evenodd;}" at bounding box center [127, 30] width 177 height 35
